Goal: Find specific page/section: Find specific page/section

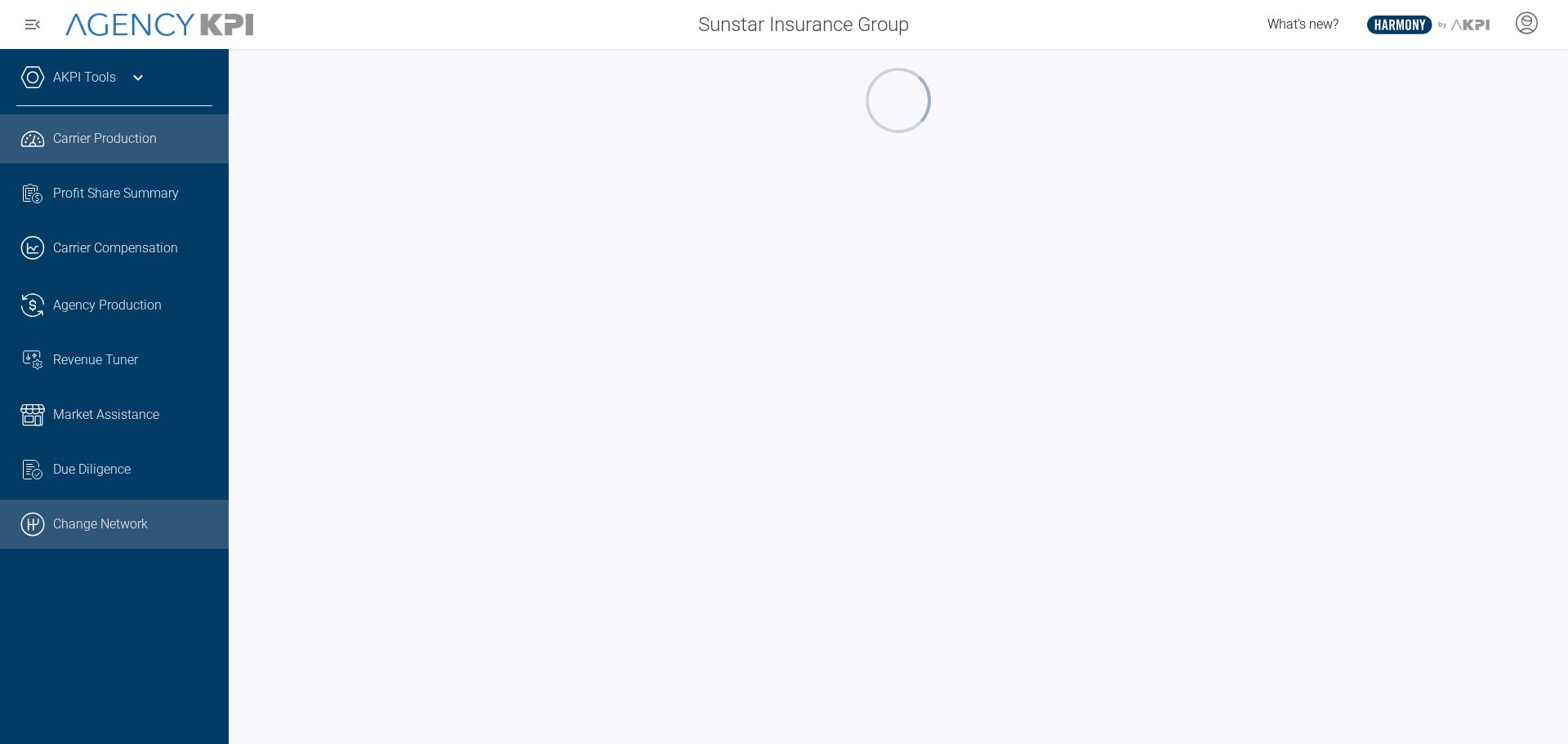
click at [117, 525] on link ".cls-1{fill:none;stroke:#000;stroke-linecap:round;stroke-linejoin:round;stroke-…" at bounding box center [114, 525] width 229 height 49
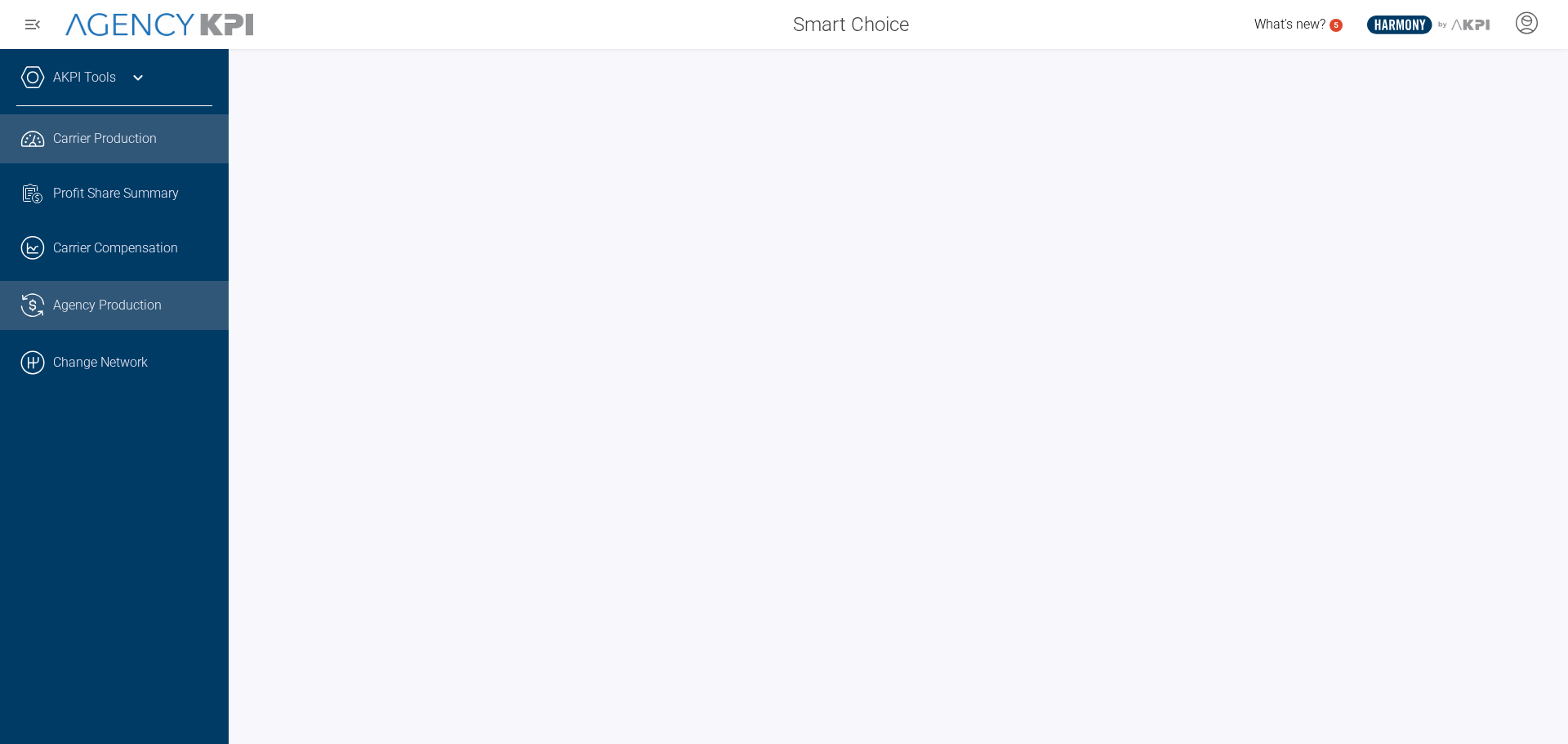
click at [109, 299] on span "Agency Production" at bounding box center [107, 306] width 108 height 20
